Goal: Navigation & Orientation: Find specific page/section

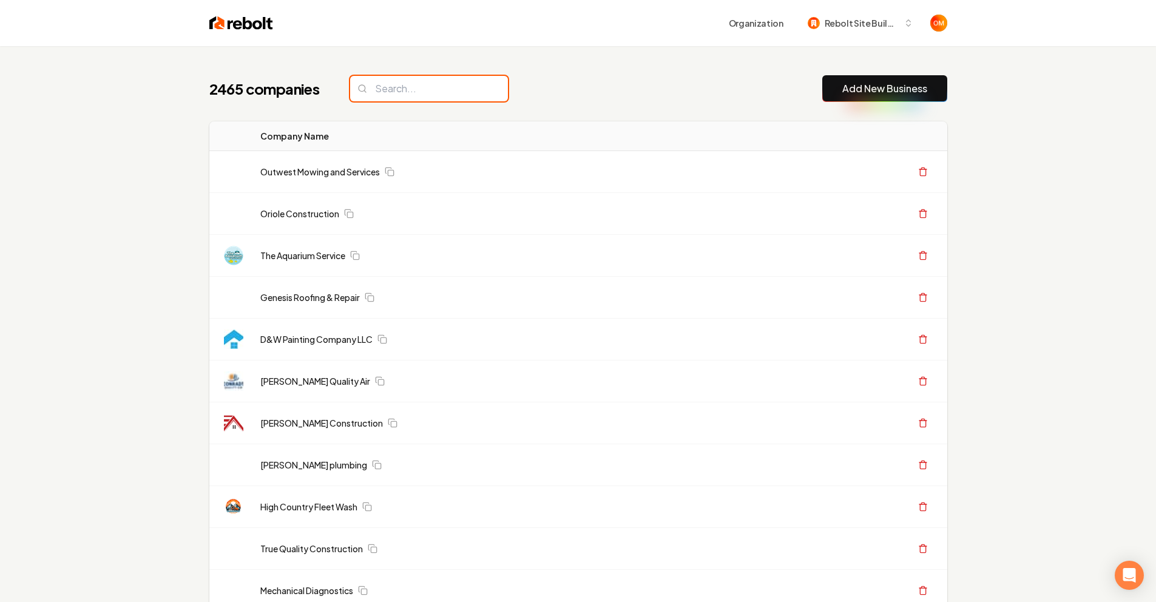
click at [386, 87] on input "search" at bounding box center [429, 88] width 158 height 25
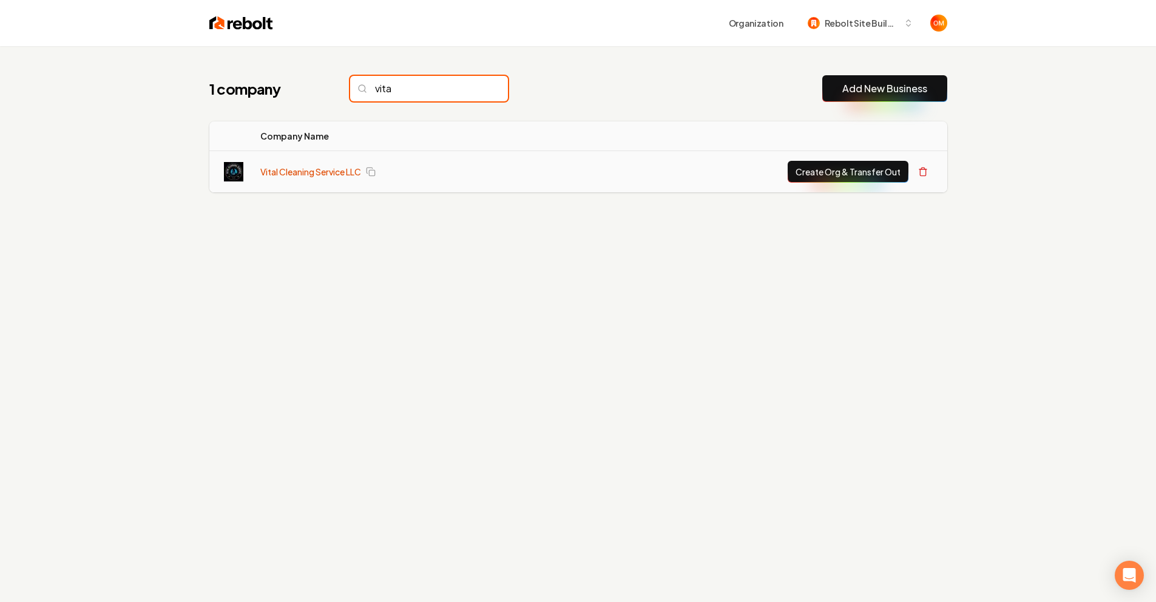
type input "vita"
click at [338, 171] on link "Vital Cleaning Service LLC" at bounding box center [310, 172] width 101 height 12
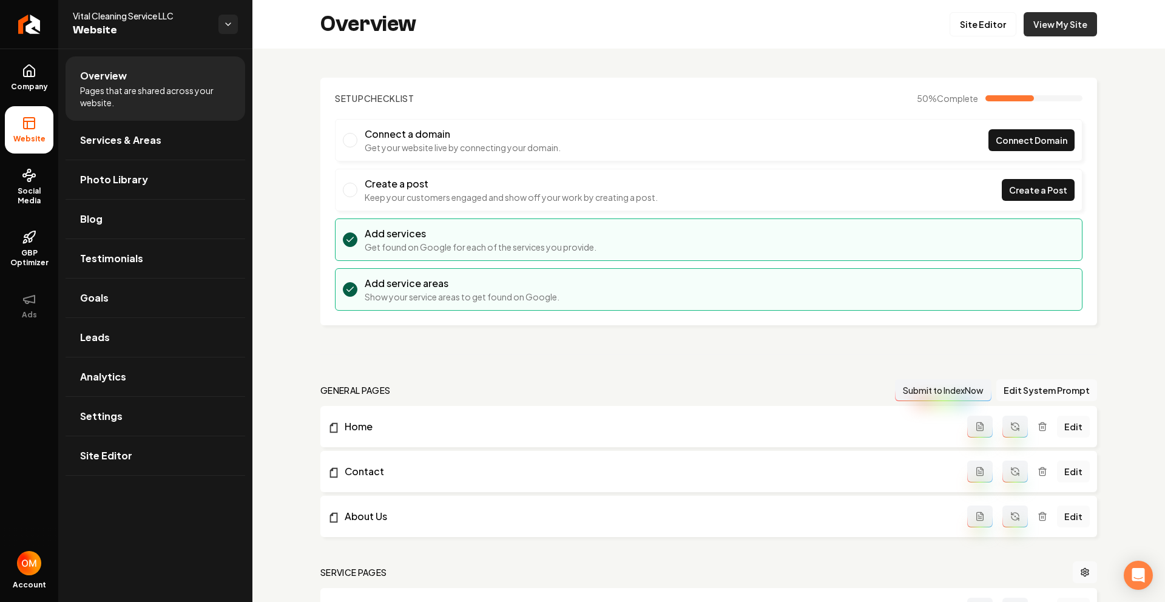
click at [1063, 29] on link "View My Site" at bounding box center [1059, 24] width 73 height 24
click at [964, 29] on link "Site Editor" at bounding box center [982, 24] width 67 height 24
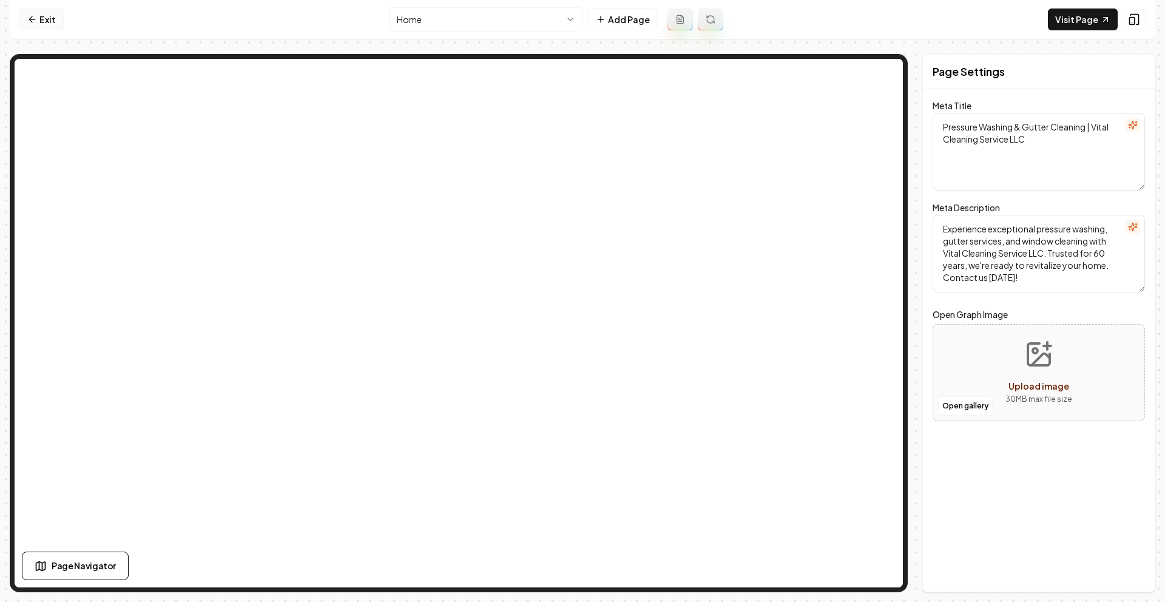
click at [47, 19] on link "Exit" at bounding box center [41, 19] width 44 height 22
